Goal: Find specific page/section: Find specific page/section

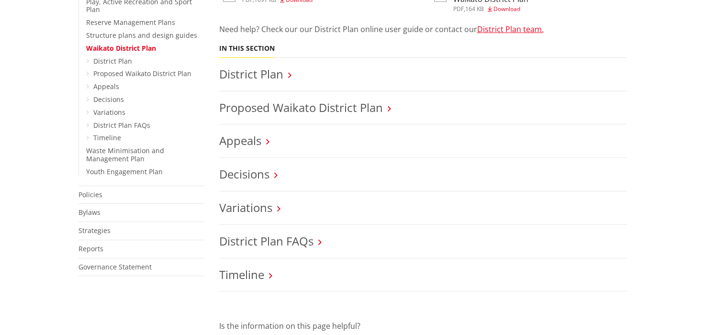
scroll to position [383, 0]
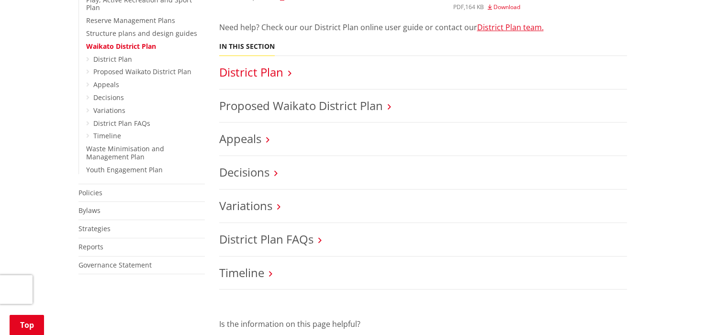
click at [253, 76] on link "District Plan" at bounding box center [251, 72] width 64 height 16
click at [391, 103] on icon at bounding box center [389, 106] width 3 height 9
click at [390, 108] on icon at bounding box center [389, 106] width 3 height 9
click at [390, 107] on icon at bounding box center [389, 106] width 3 height 9
click at [331, 103] on link "Proposed Waikato District Plan" at bounding box center [301, 106] width 164 height 16
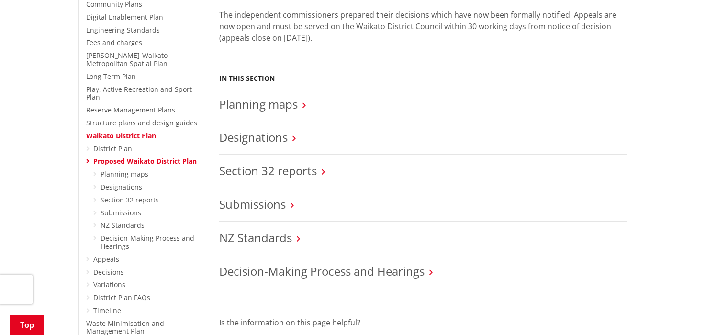
scroll to position [287, 0]
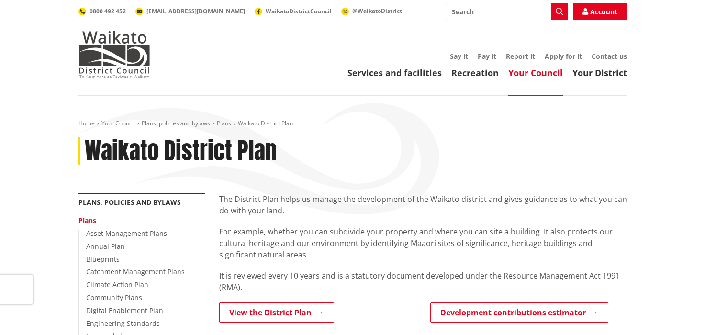
scroll to position [383, 0]
